Goal: Task Accomplishment & Management: Manage account settings

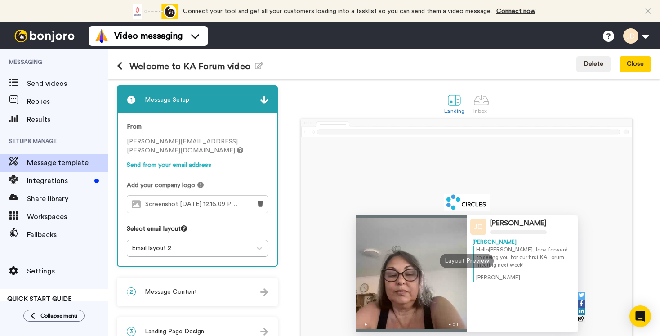
scroll to position [43, 0]
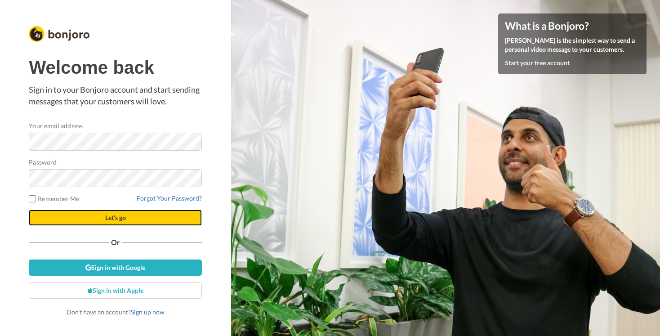
click at [104, 216] on button "Let's go" at bounding box center [115, 217] width 173 height 16
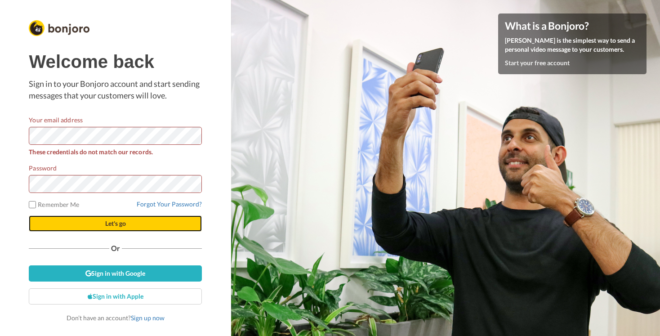
click at [145, 227] on button "Let's go" at bounding box center [115, 223] width 173 height 16
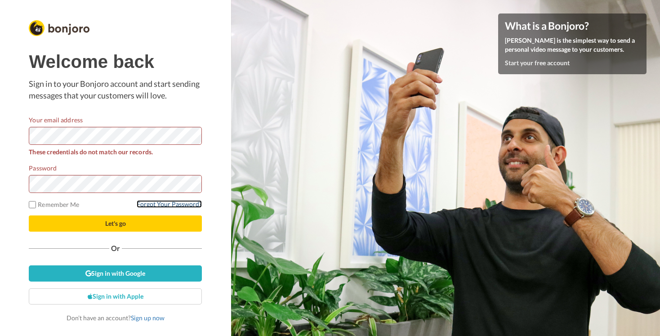
click at [161, 205] on link "Forgot Your Password?" at bounding box center [169, 204] width 65 height 8
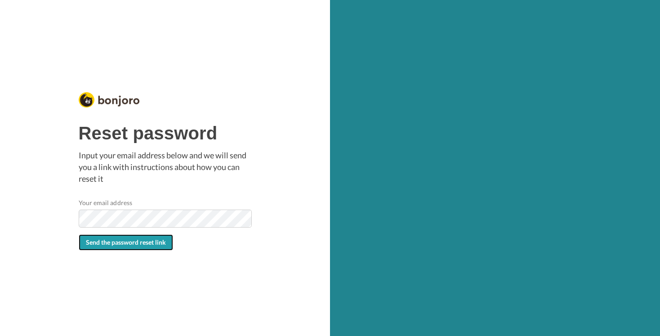
click at [137, 245] on span "Send the password reset link" at bounding box center [126, 242] width 80 height 8
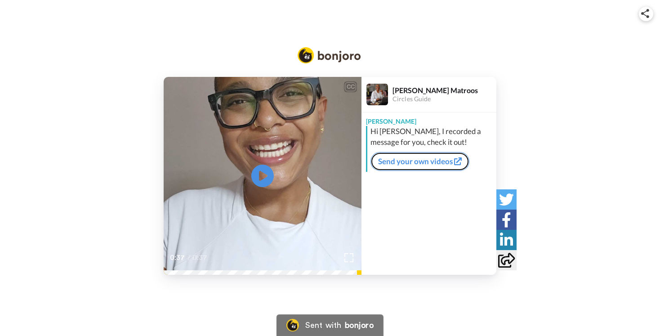
click at [423, 164] on link "Send your own videos" at bounding box center [419, 161] width 99 height 19
